Goal: Task Accomplishment & Management: Use online tool/utility

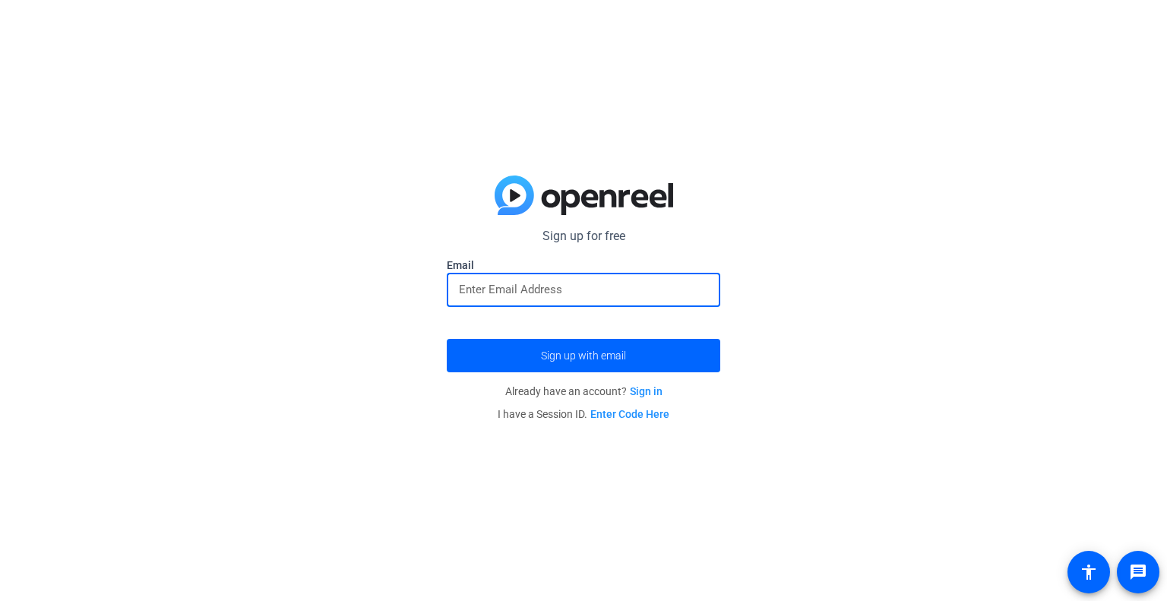
type input "nshifflett@zoominternet.net"
click at [552, 356] on span "Sign up with email" at bounding box center [583, 356] width 85 height 0
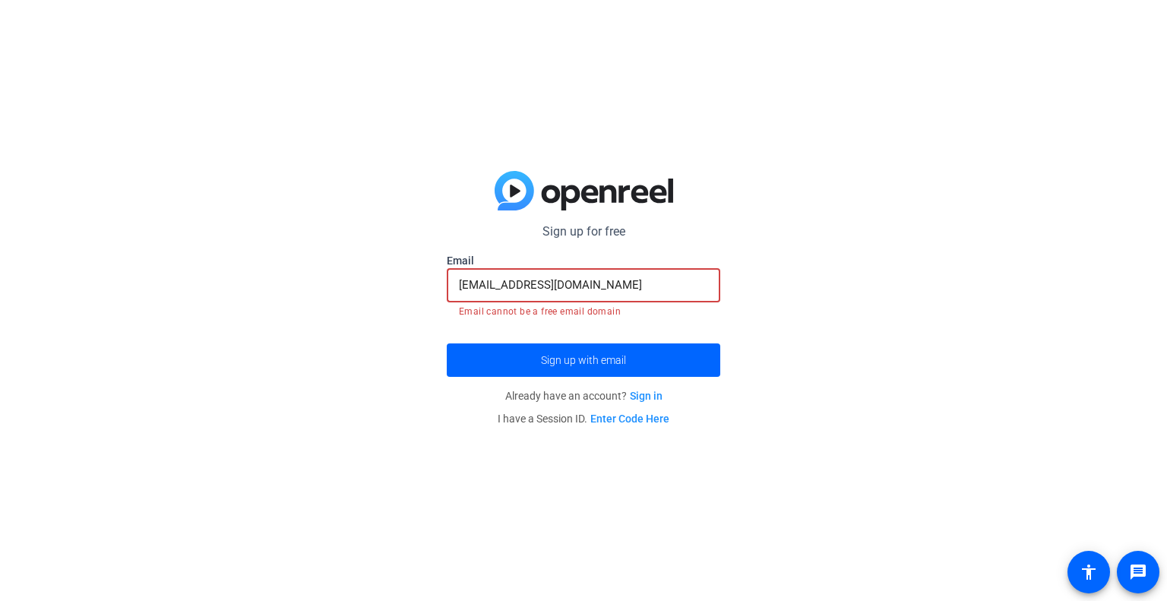
drag, startPoint x: 628, startPoint y: 282, endPoint x: 431, endPoint y: 285, distance: 196.8
click at [431, 285] on div "Sign up for free nshifflett@zoominternet.net Email nshifflett@zoominternet.net …" at bounding box center [583, 300] width 1167 height 601
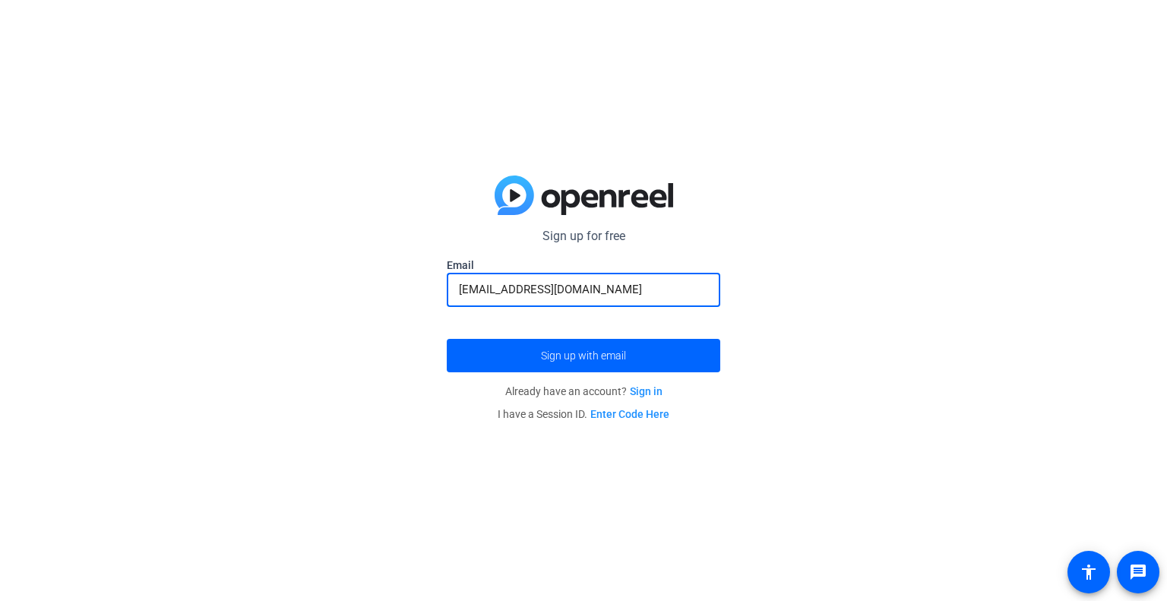
type input "[EMAIL_ADDRESS][DOMAIN_NAME]"
click at [447, 339] on button "Sign up with email" at bounding box center [584, 355] width 274 height 33
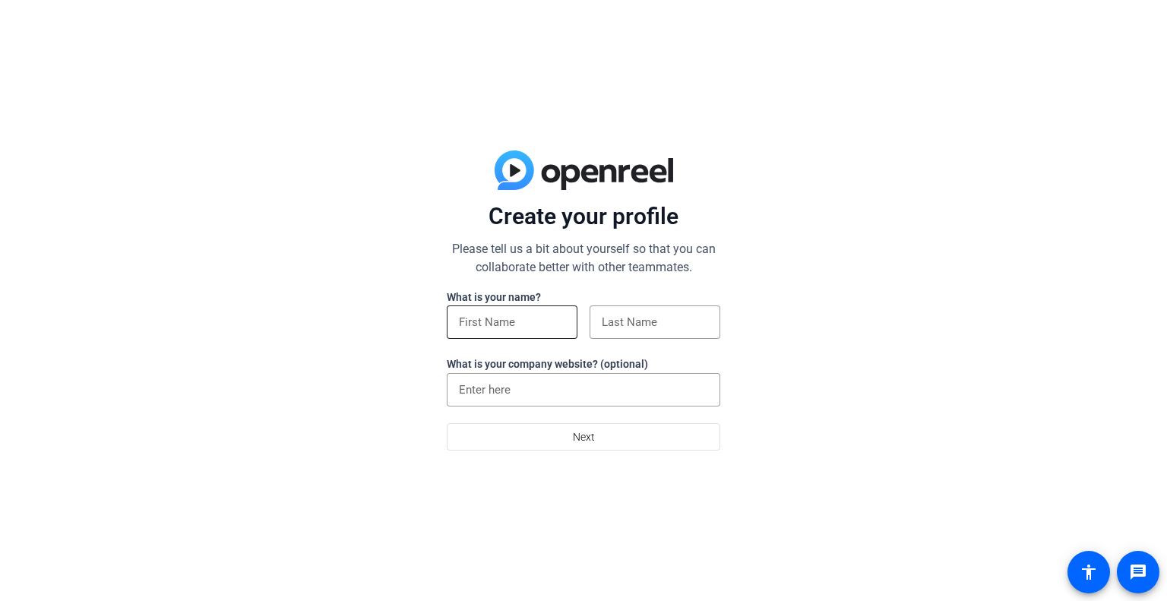
click at [487, 318] on input at bounding box center [512, 322] width 106 height 18
type input "[PERSON_NAME]"
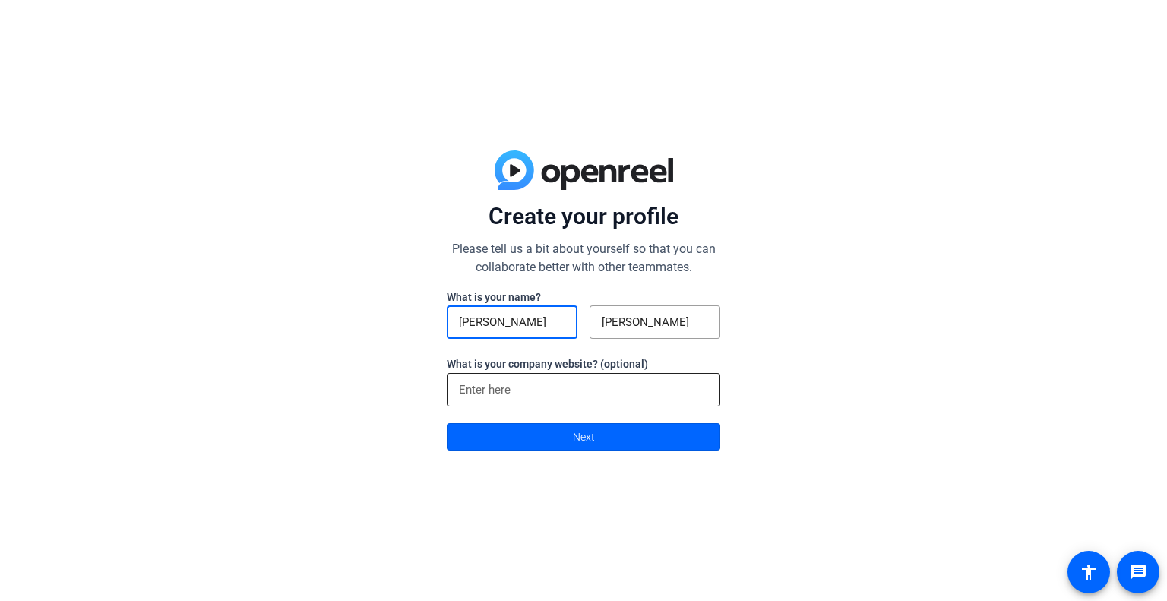
click at [565, 392] on input at bounding box center [583, 390] width 249 height 18
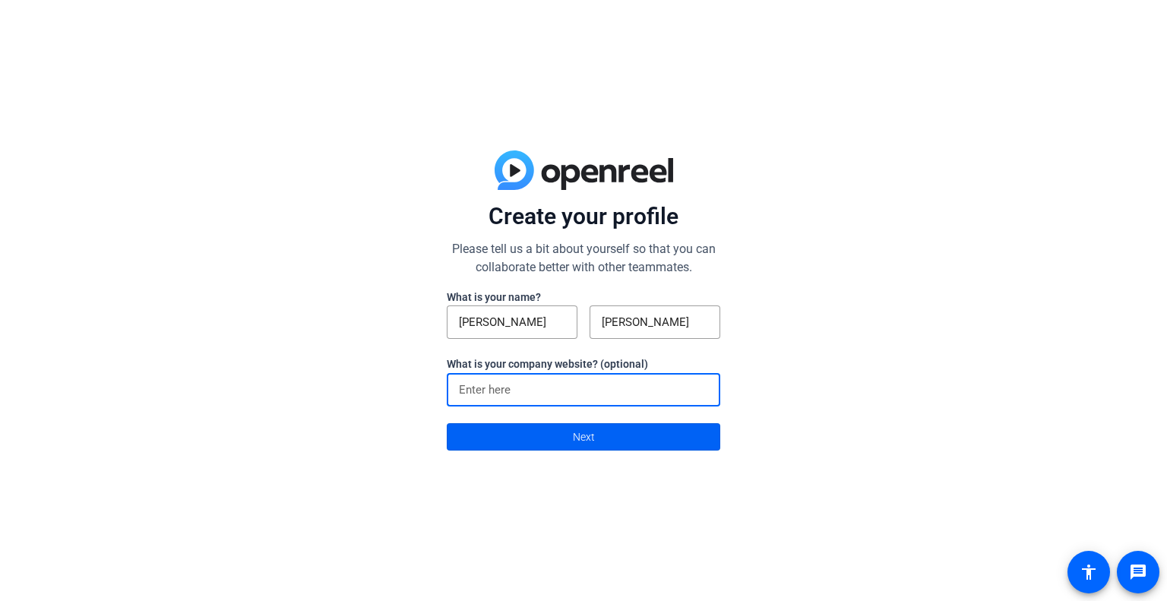
click at [573, 434] on span "Next" at bounding box center [584, 436] width 22 height 29
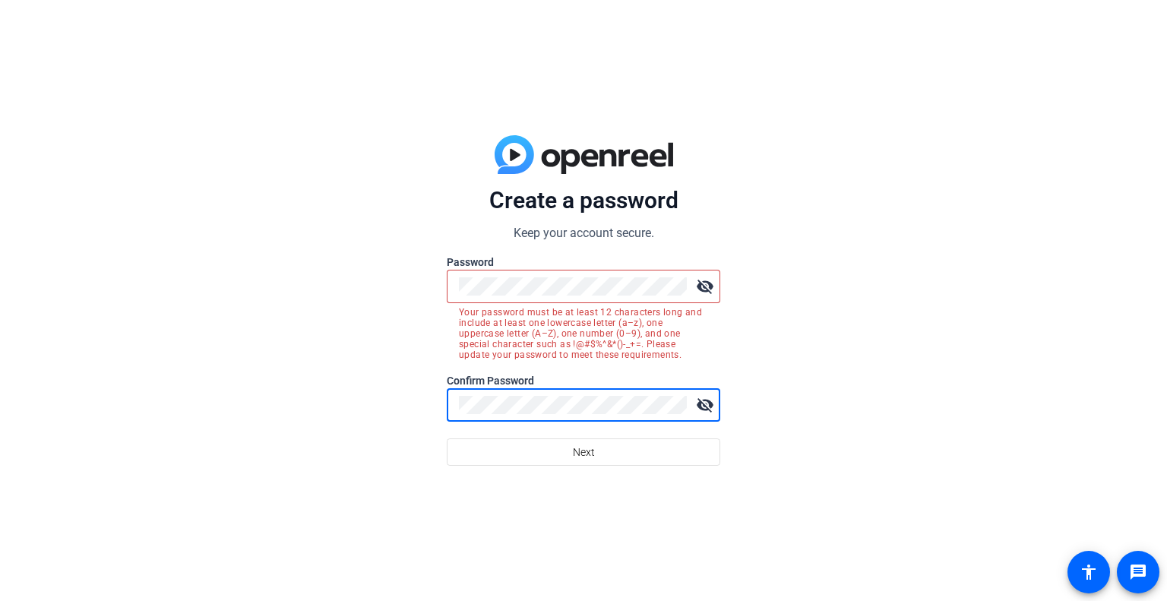
click at [447, 438] on button "Next" at bounding box center [584, 451] width 274 height 27
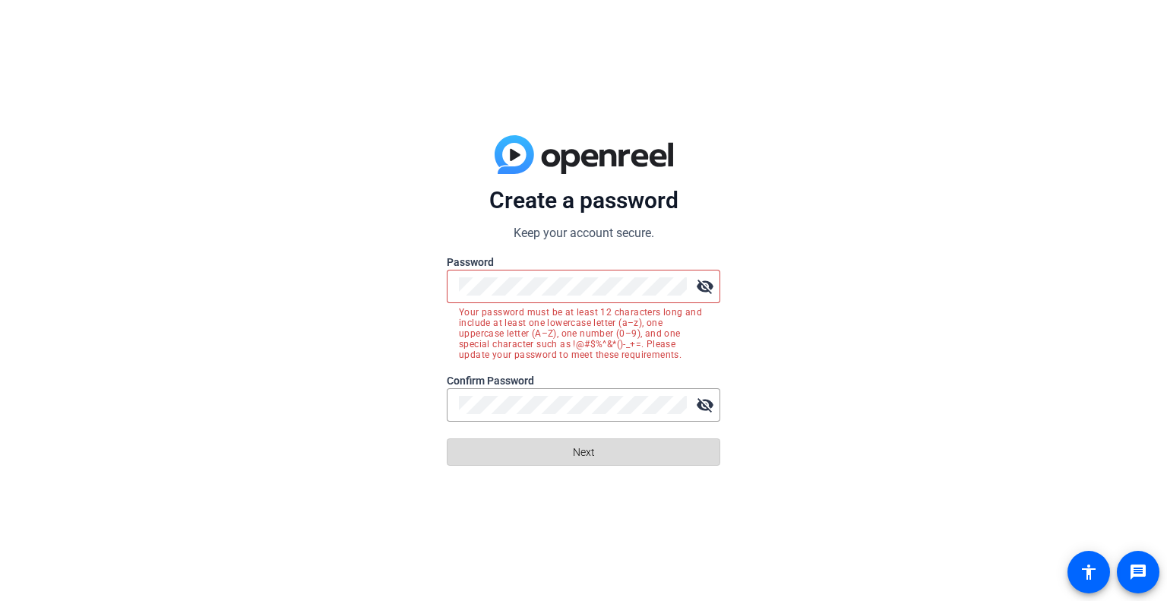
click at [571, 461] on span at bounding box center [584, 452] width 272 height 36
click at [708, 285] on mat-icon "visibility_off" at bounding box center [705, 286] width 30 height 30
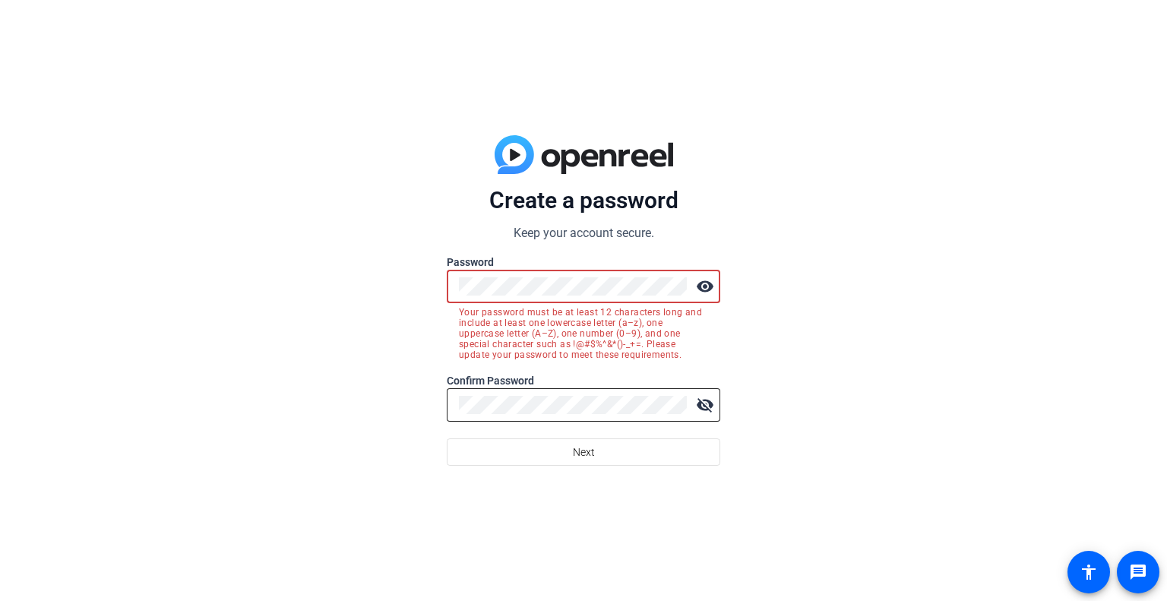
click at [706, 405] on mat-icon "visibility_off" at bounding box center [705, 405] width 30 height 30
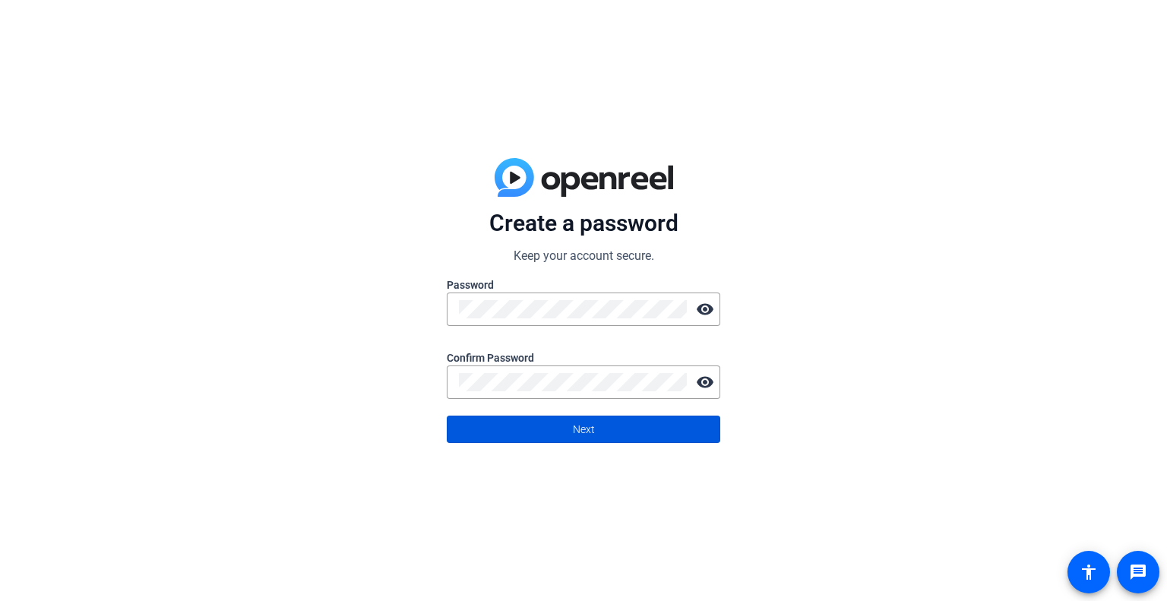
click at [619, 426] on span at bounding box center [584, 429] width 272 height 36
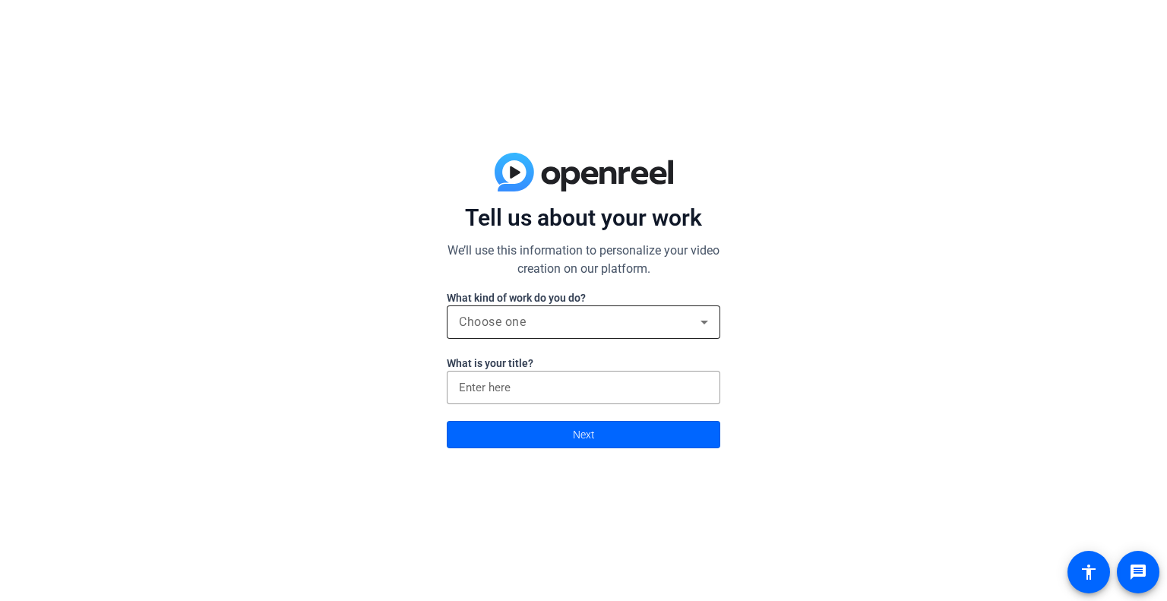
click at [667, 328] on div "Choose one" at bounding box center [580, 322] width 242 height 18
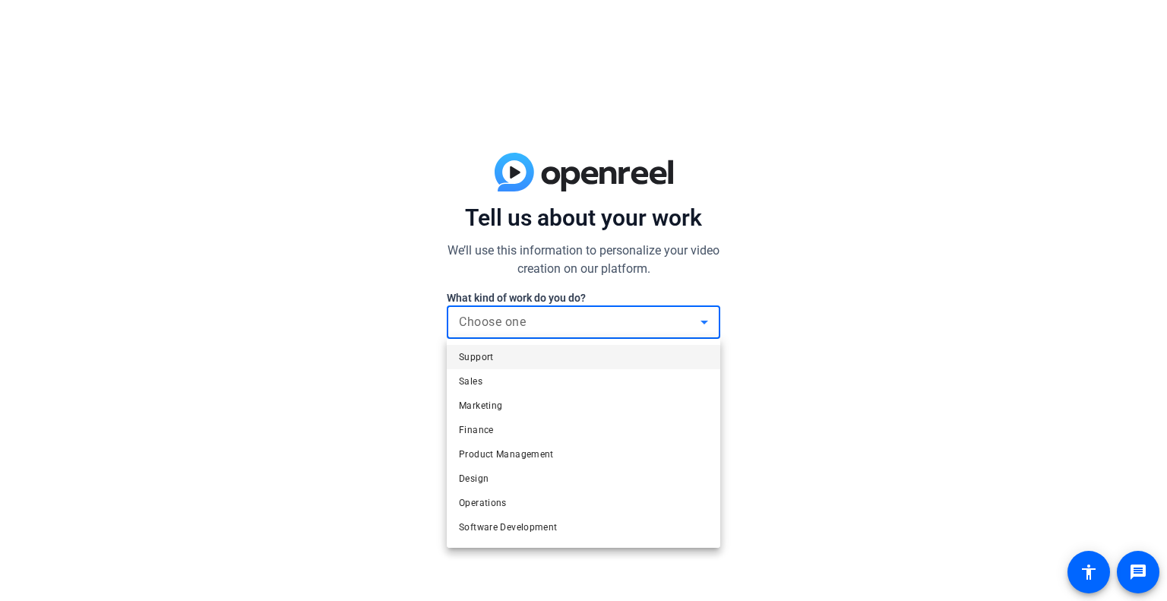
scroll to position [46, 0]
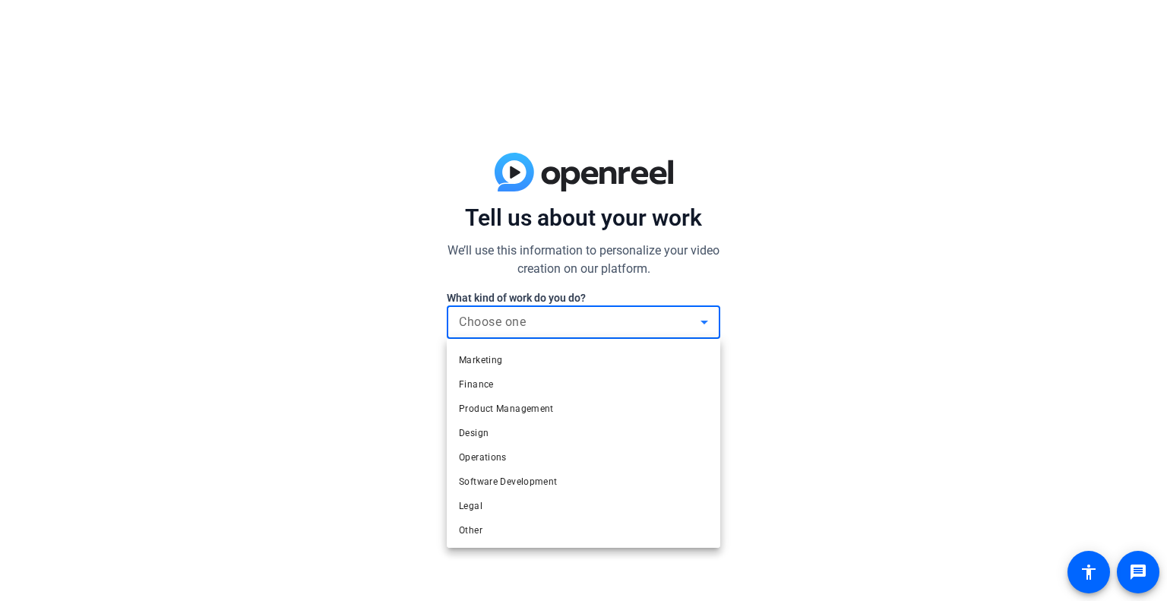
click at [492, 536] on mat-option "Other" at bounding box center [584, 530] width 274 height 24
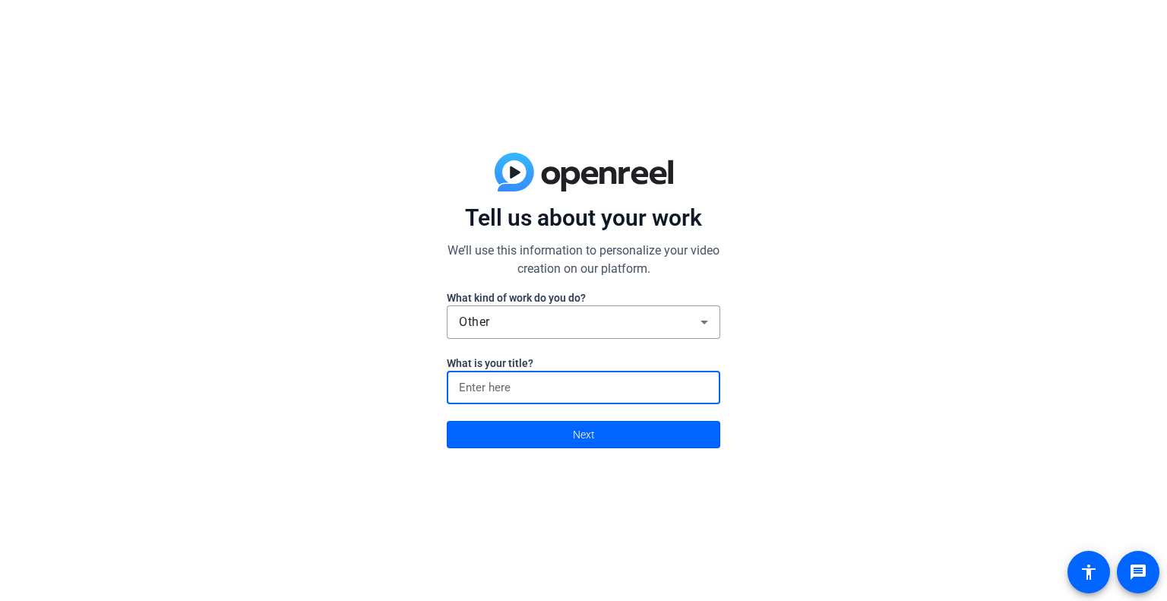
click at [540, 394] on input at bounding box center [583, 387] width 249 height 18
type input "Teacher"
click at [562, 435] on span at bounding box center [584, 434] width 272 height 36
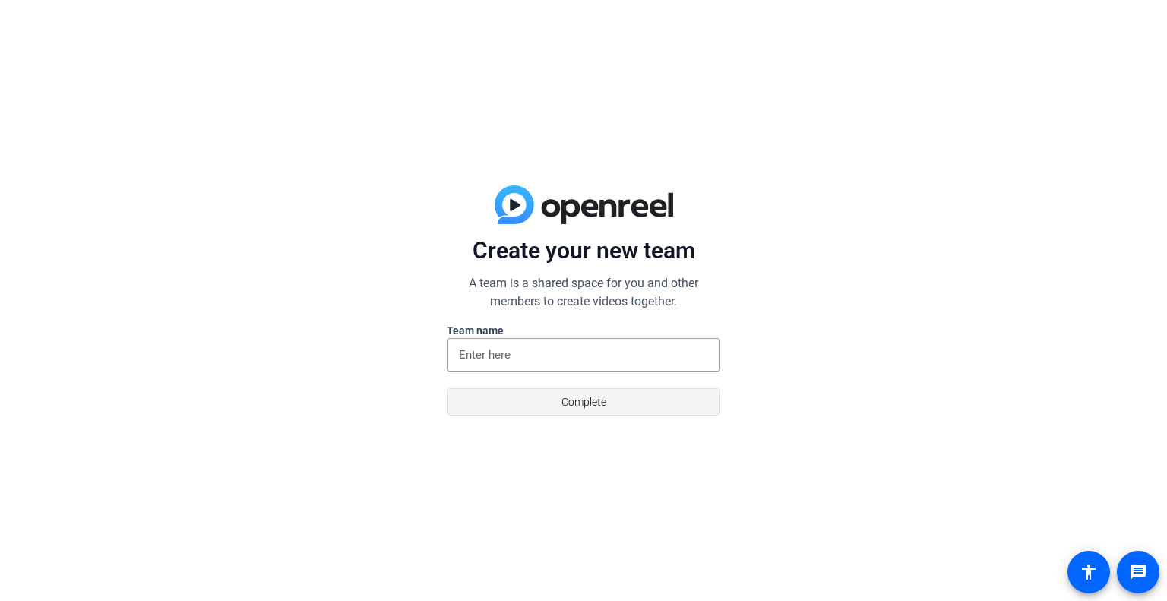
click at [563, 397] on span "Complete" at bounding box center [584, 402] width 45 height 29
click at [557, 361] on input at bounding box center [583, 355] width 249 height 18
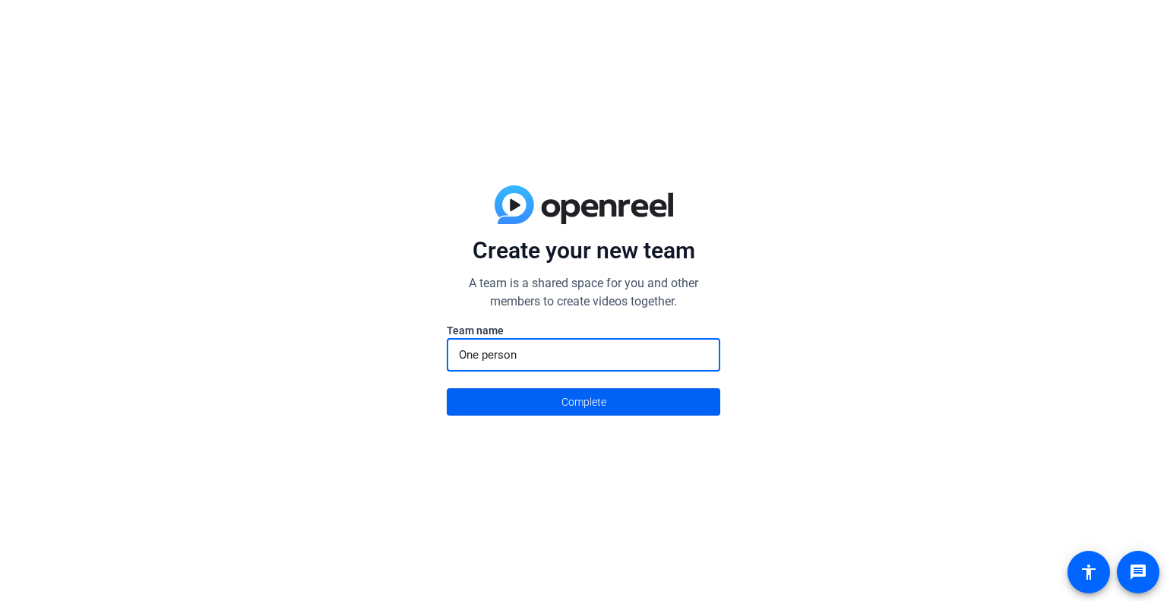
type input "One person"
click at [574, 399] on span "Complete" at bounding box center [584, 402] width 45 height 29
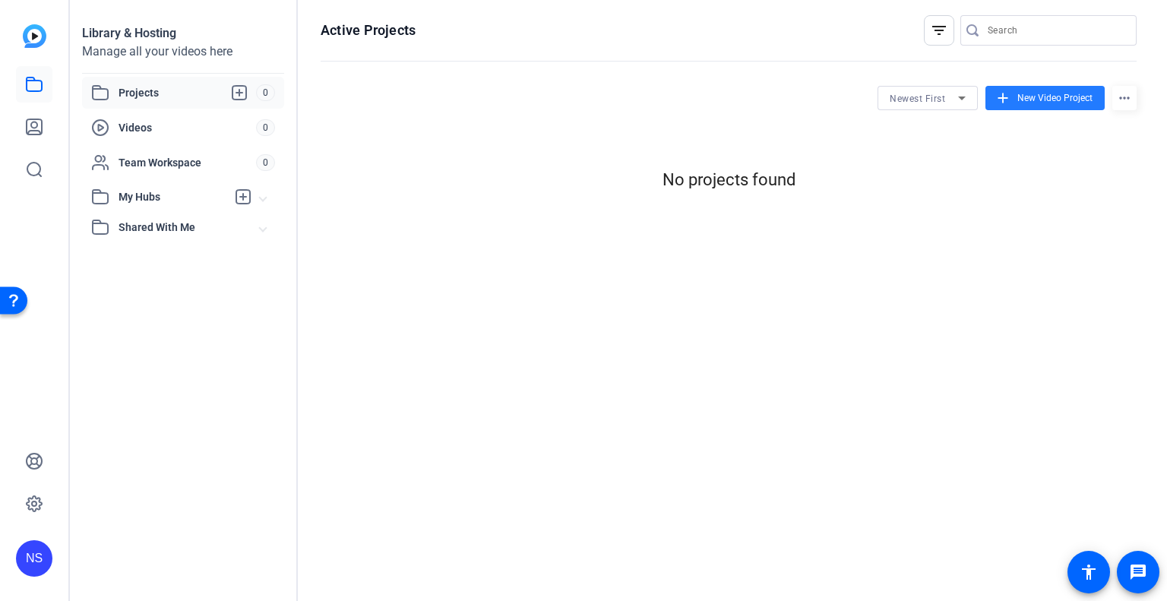
click at [1042, 102] on span "New Video Project" at bounding box center [1054, 98] width 75 height 14
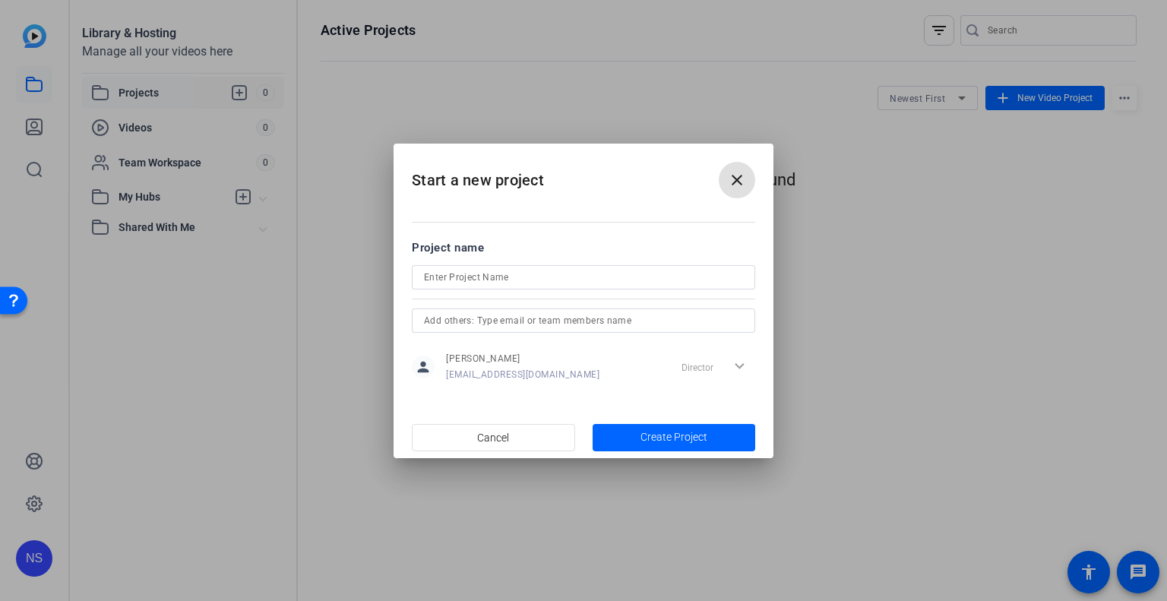
click at [635, 275] on input at bounding box center [583, 277] width 319 height 18
type input "Unit 6 Video"
click at [659, 429] on span "Create Project" at bounding box center [674, 437] width 67 height 16
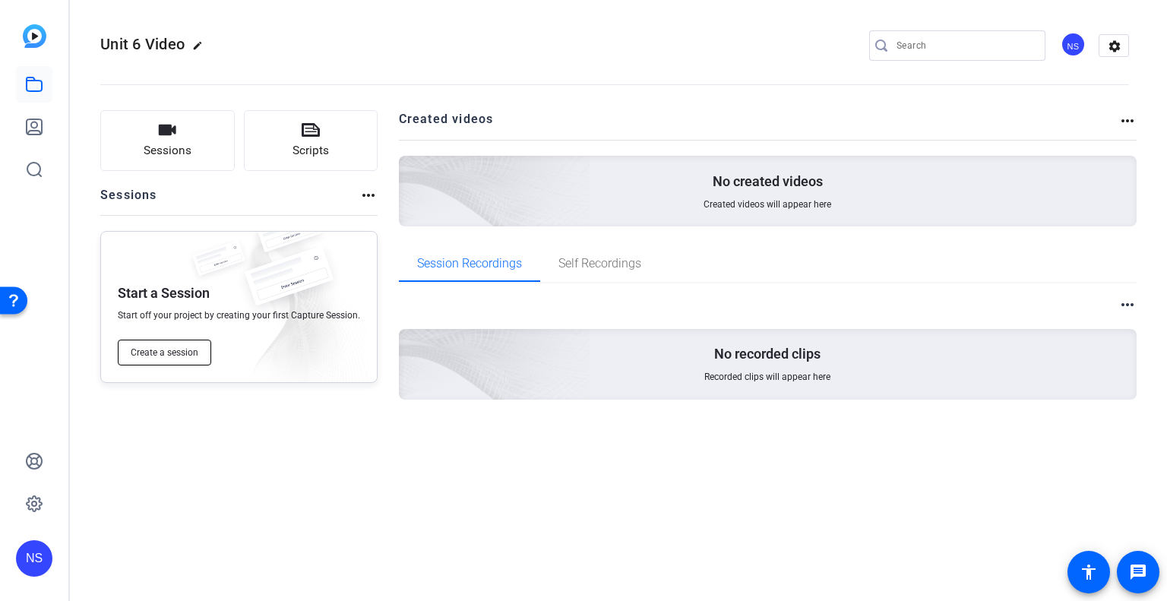
click at [190, 362] on button "Create a session" at bounding box center [164, 353] width 93 height 26
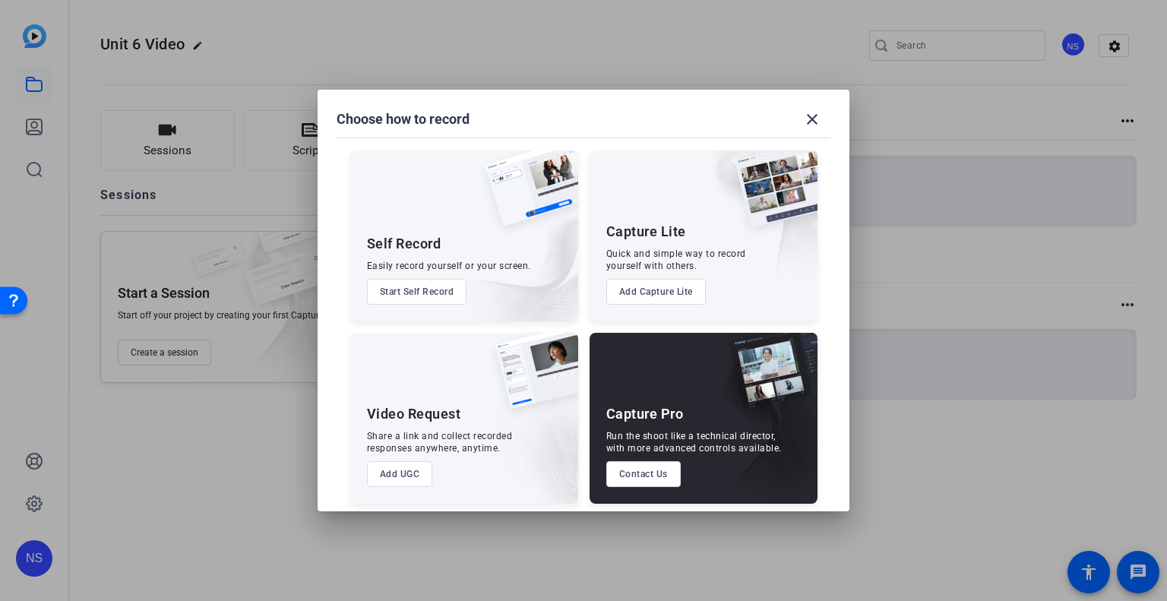
click at [432, 293] on button "Start Self Record" at bounding box center [417, 292] width 100 height 26
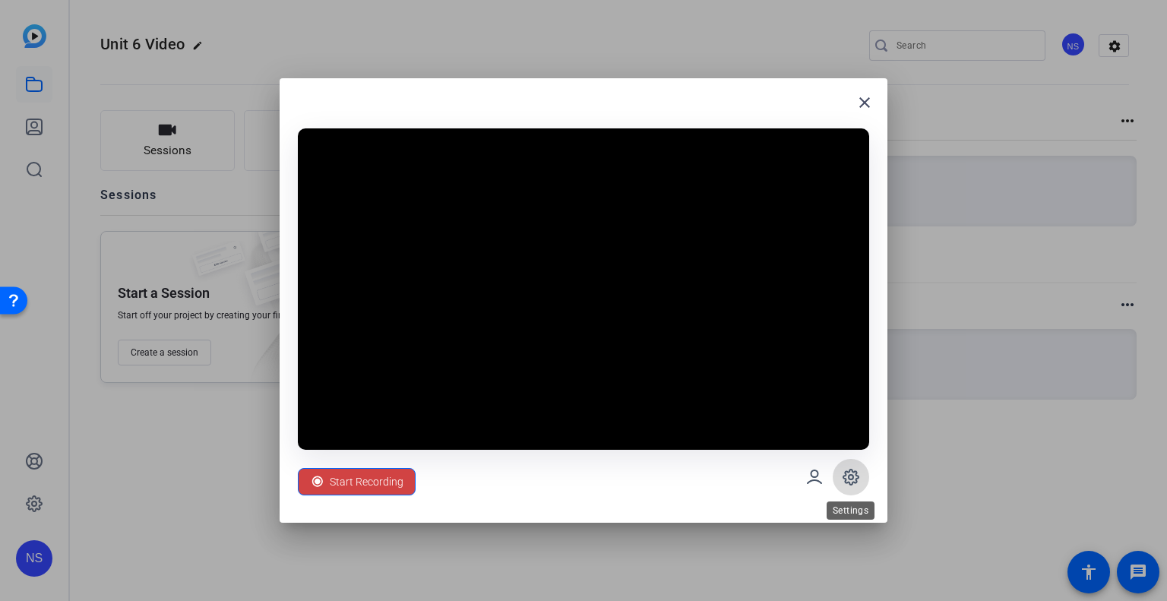
click at [857, 477] on icon at bounding box center [851, 477] width 18 height 18
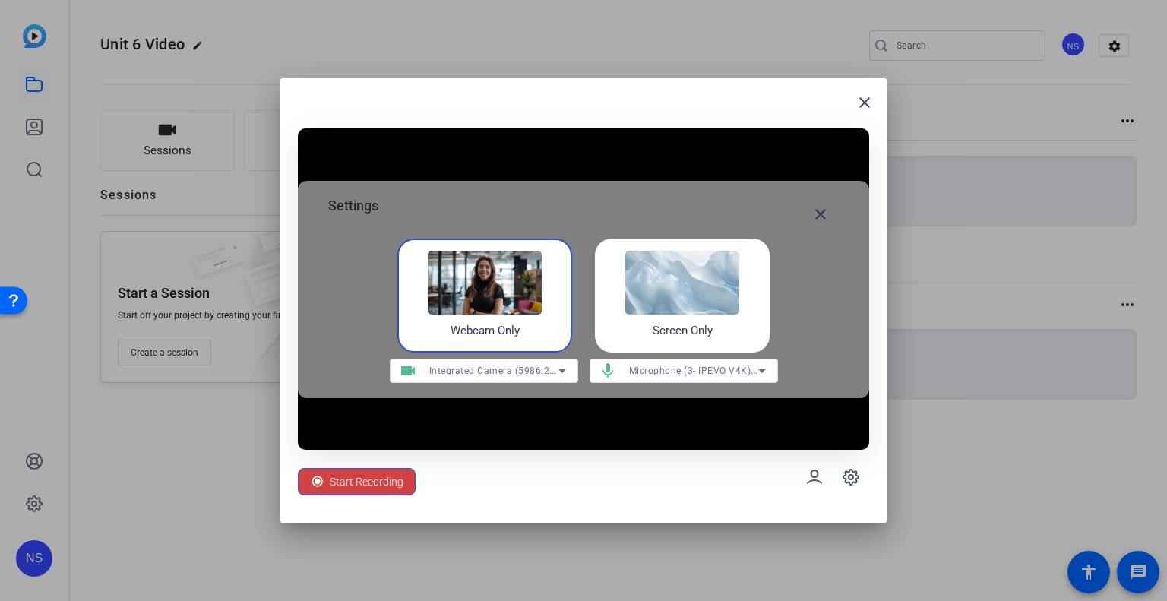
click at [751, 331] on div "Screen Only" at bounding box center [682, 296] width 175 height 114
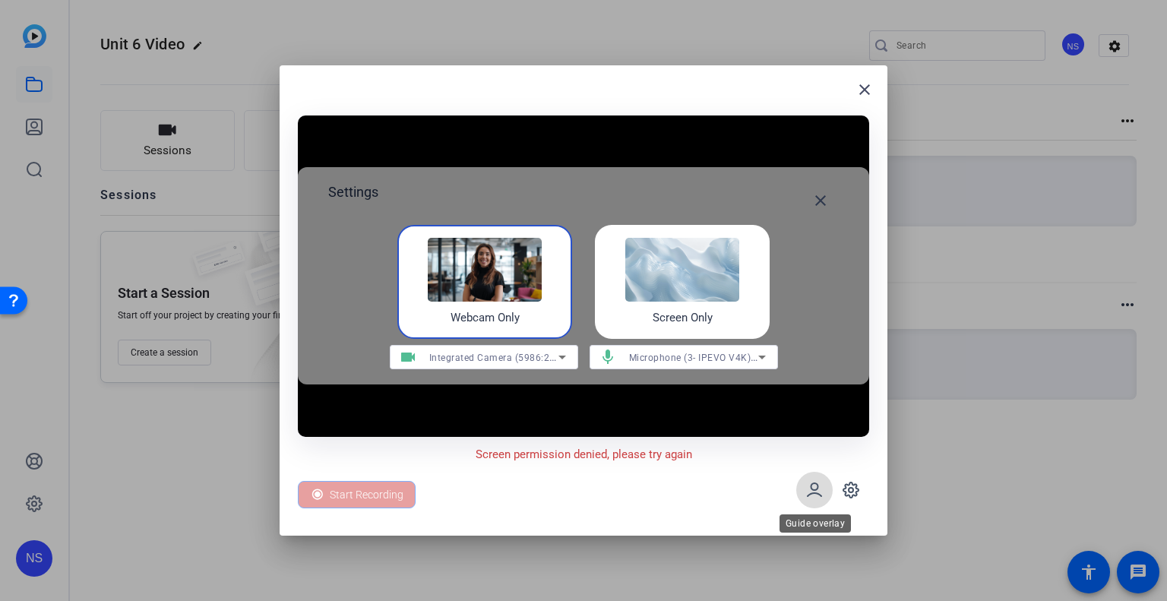
click at [822, 492] on icon at bounding box center [814, 490] width 18 height 18
click at [848, 486] on icon at bounding box center [850, 490] width 15 height 15
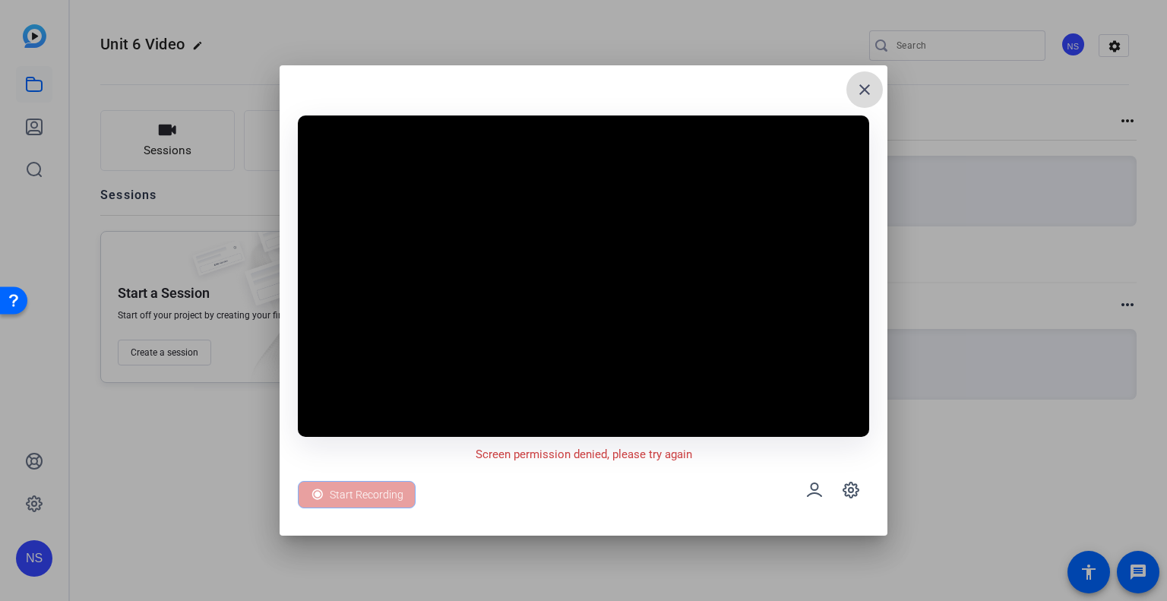
click at [862, 94] on mat-icon "close" at bounding box center [865, 90] width 18 height 18
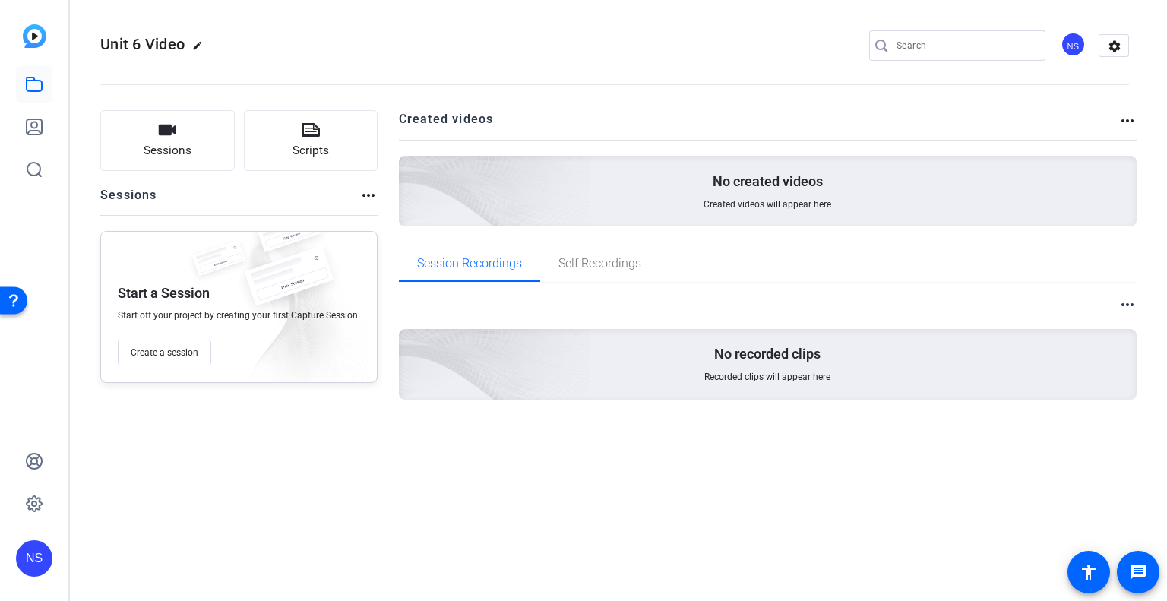
click at [207, 416] on div "Sessions Scripts Sessions more_horiz Start a Session Start off your project by …" at bounding box center [238, 279] width 277 height 338
click at [304, 150] on span "Scripts" at bounding box center [311, 150] width 36 height 17
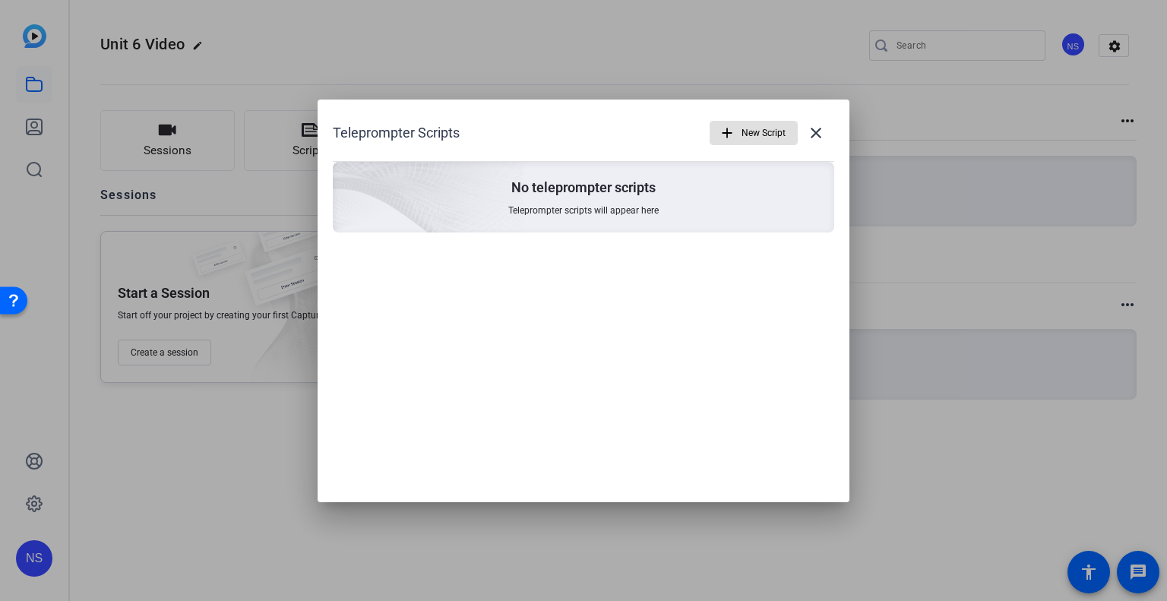
click at [754, 125] on span "New Script" at bounding box center [764, 133] width 44 height 29
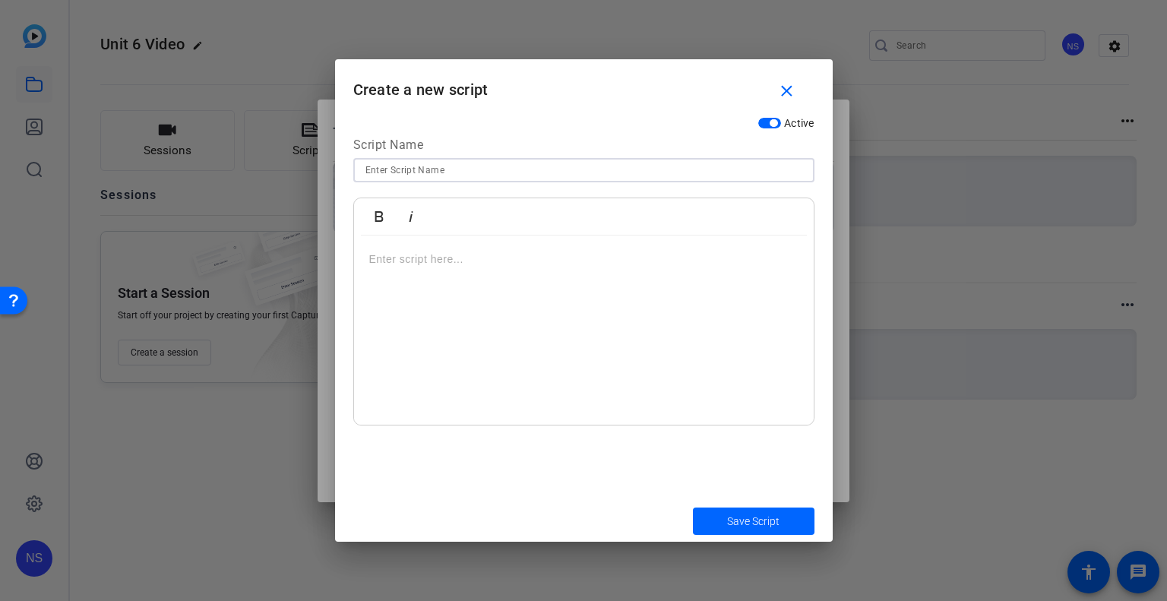
click at [523, 164] on input at bounding box center [583, 170] width 437 height 18
click at [720, 74] on h1 "Create a new script close" at bounding box center [584, 83] width 498 height 49
click at [779, 90] on mat-icon "close" at bounding box center [786, 91] width 19 height 19
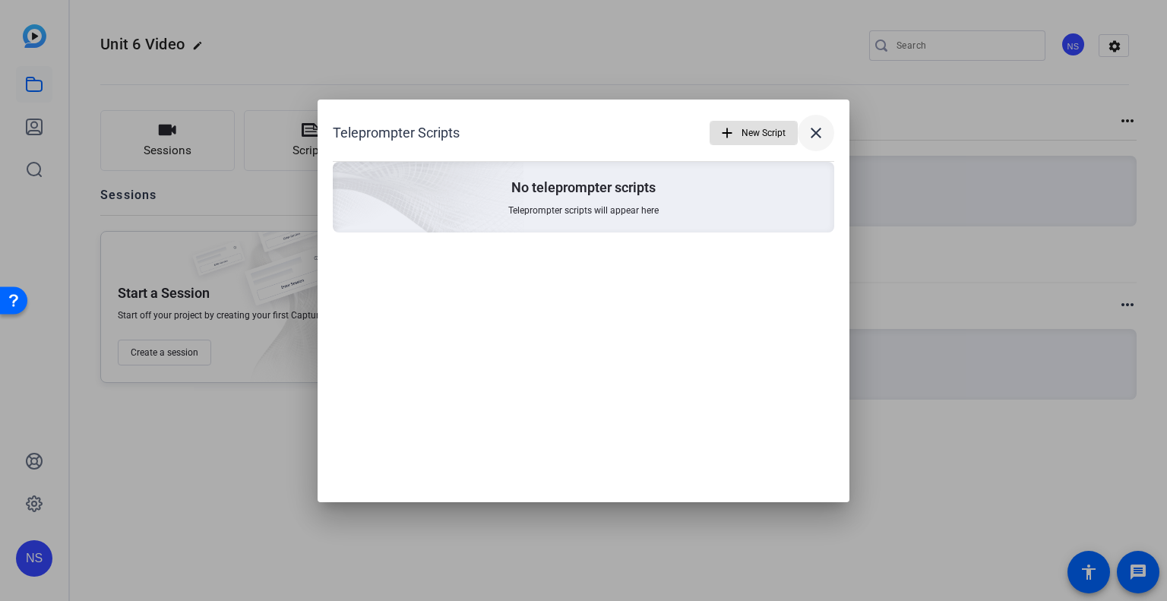
click at [812, 131] on mat-icon "close" at bounding box center [816, 133] width 18 height 18
